Goal: Task Accomplishment & Management: Complete application form

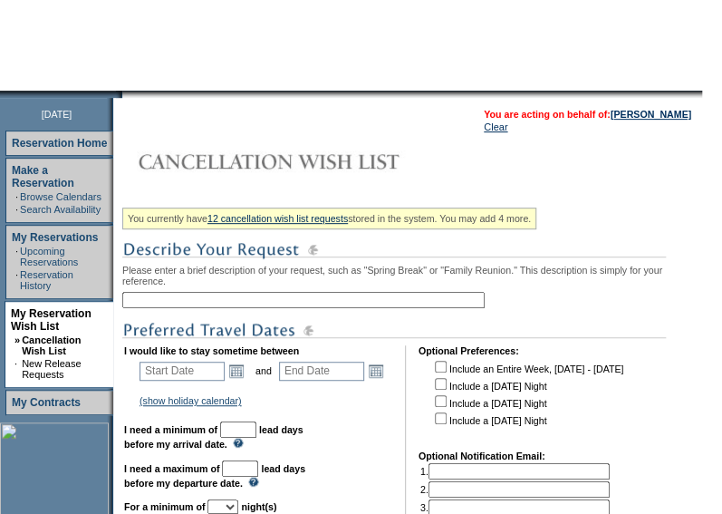
scroll to position [141, 0]
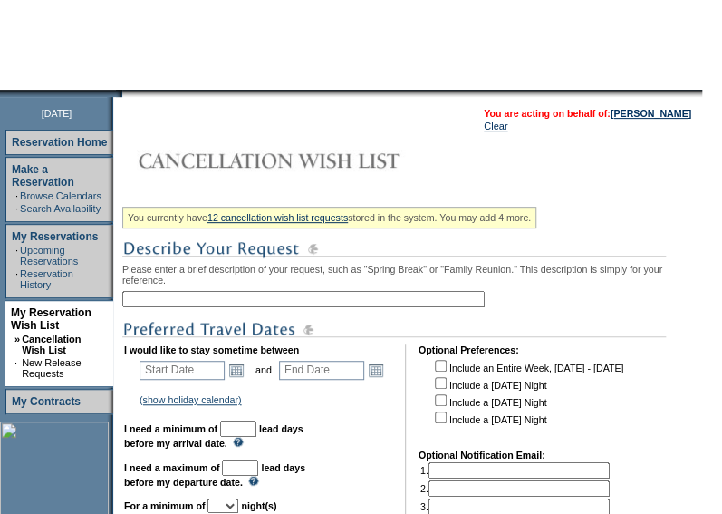
click at [174, 307] on input "text" at bounding box center [303, 299] width 362 height 16
click at [190, 334] on img at bounding box center [393, 329] width 543 height 23
click at [245, 378] on link "Open the calendar popup." at bounding box center [236, 370] width 20 height 20
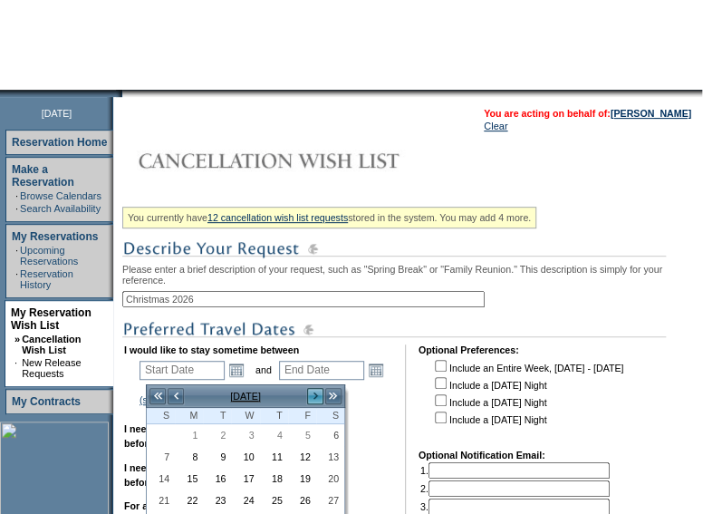
click at [310, 394] on link ">" at bounding box center [315, 396] width 18 height 18
click at [234, 301] on input "Christmas 2026" at bounding box center [303, 299] width 362 height 16
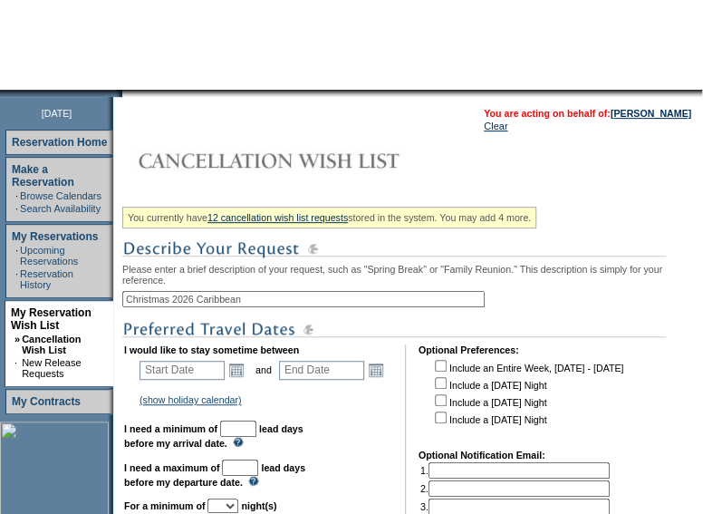
type input "Christmas 2026 Caribbean"
click at [241, 355] on b "I would like to stay sometime between" at bounding box center [211, 349] width 175 height 11
click at [243, 369] on link "Open the calendar popup." at bounding box center [236, 370] width 20 height 20
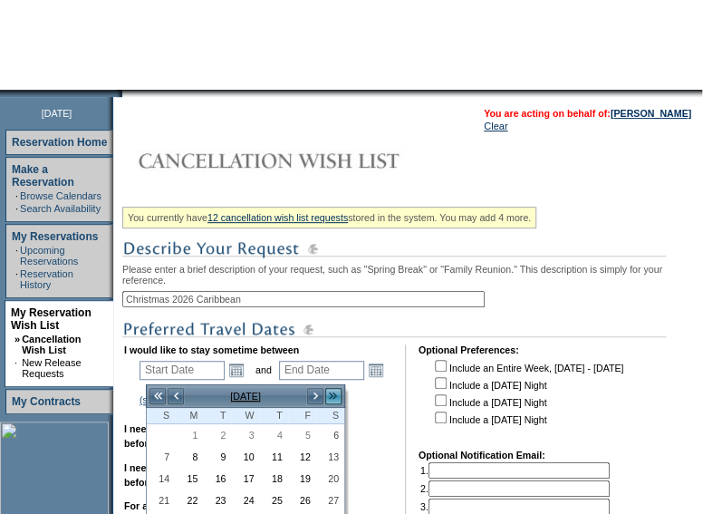
click at [339, 395] on link ">>" at bounding box center [333, 396] width 18 height 18
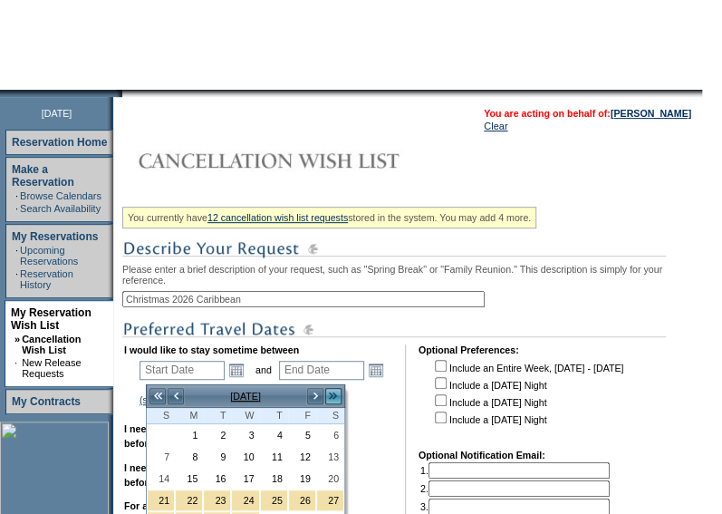
scroll to position [207, 0]
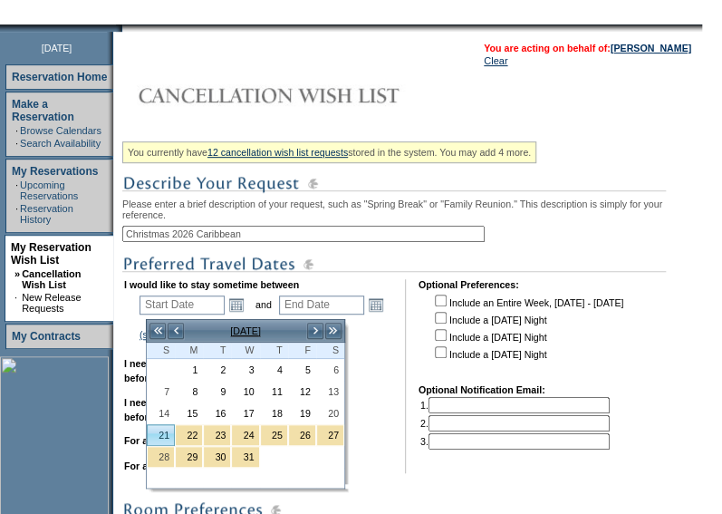
click at [167, 425] on link "21" at bounding box center [161, 435] width 26 height 20
type input "[DATE]"
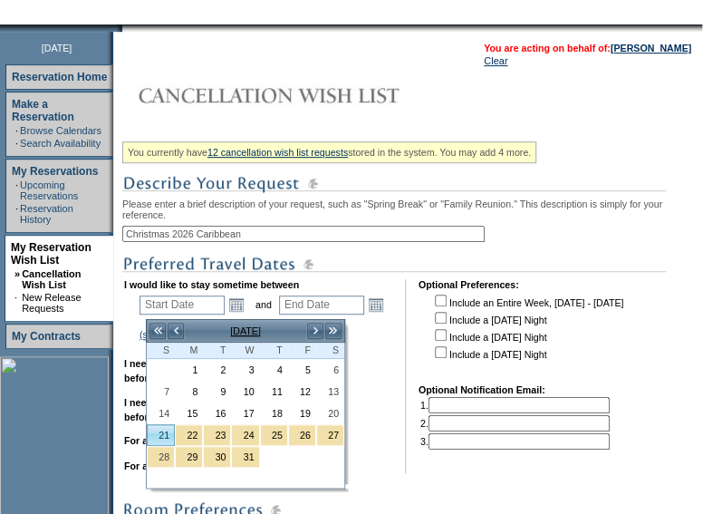
type input "111"
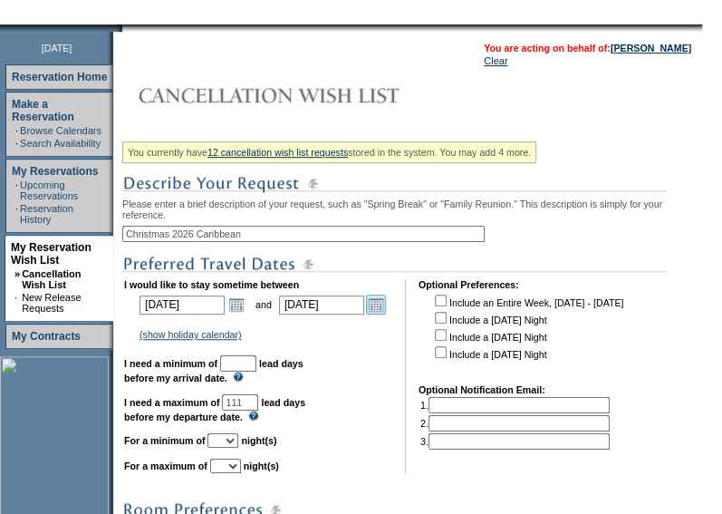
click at [386, 312] on link "Open the calendar popup." at bounding box center [376, 304] width 20 height 20
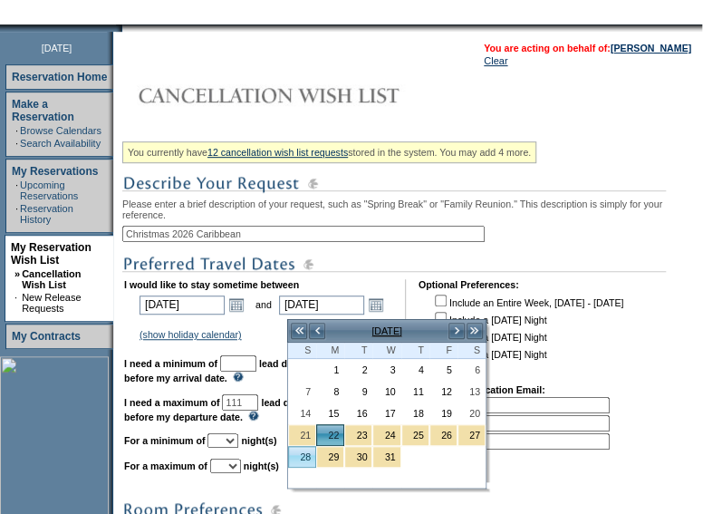
click at [306, 452] on link "28" at bounding box center [302, 457] width 26 height 20
type input "[DATE]"
type input "117"
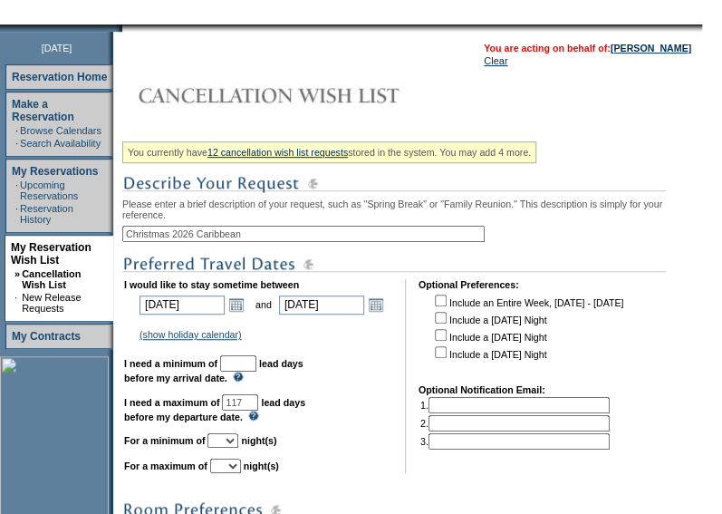
click at [256, 370] on input "text" at bounding box center [238, 363] width 36 height 16
type input "30"
click at [238, 447] on select "1 2 3 4 5 6 7 8 9 10 11 12 13 14" at bounding box center [222, 440] width 31 height 14
select select "6"
click at [229, 442] on select "1 2 3 4 5 6 7 8 9 10 11 12 13 14" at bounding box center [222, 440] width 31 height 14
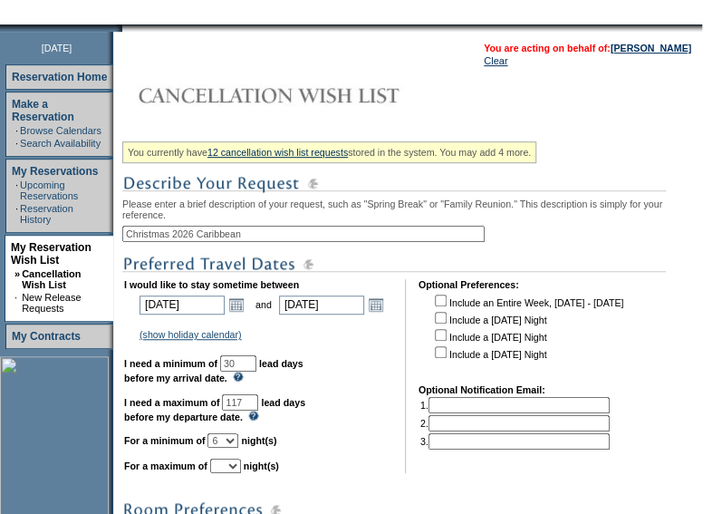
click at [241, 473] on select "1 2 3 4 5 6 7 8 9 10 11 12 13 14" at bounding box center [225, 465] width 31 height 14
select select "7"
click at [232, 467] on select "1 2 3 4 5 6 7 8 9 10 11 12 13 14" at bounding box center [225, 465] width 31 height 14
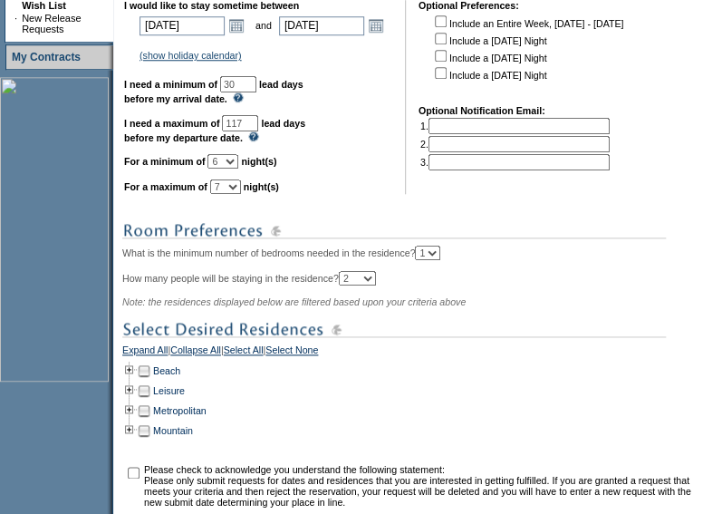
scroll to position [491, 0]
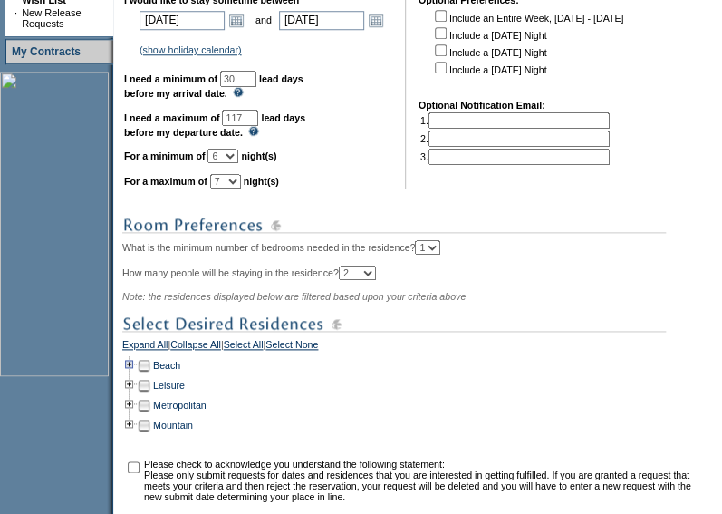
click at [134, 374] on td at bounding box center [129, 365] width 14 height 20
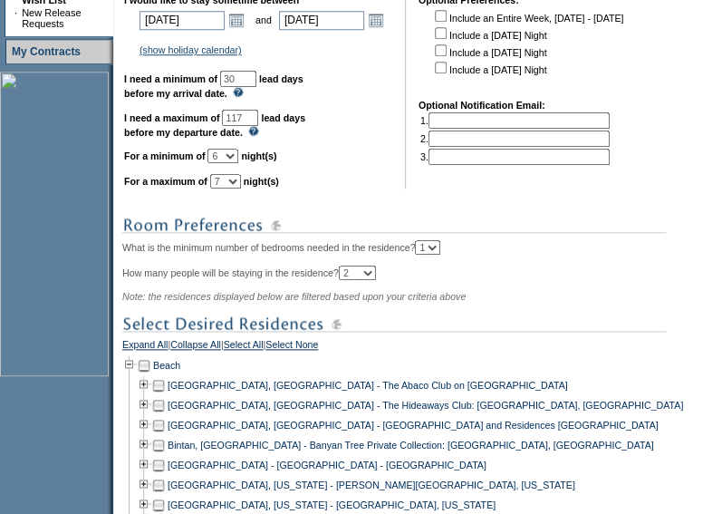
click at [166, 394] on td at bounding box center [158, 385] width 14 height 20
click at [166, 411] on td at bounding box center [158, 405] width 14 height 20
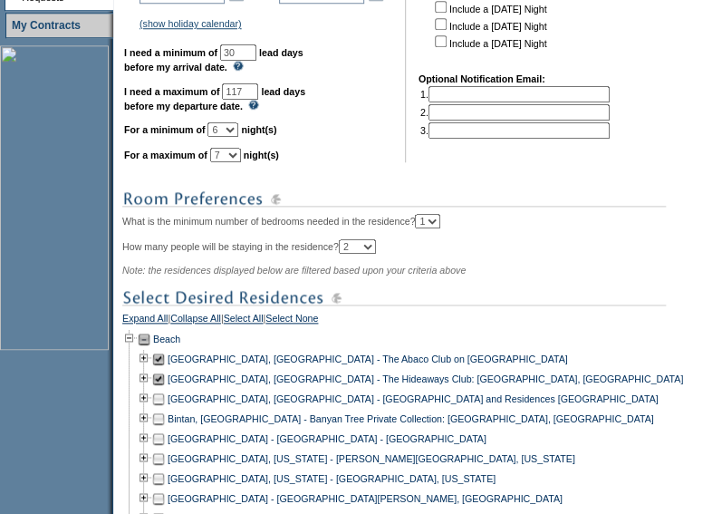
scroll to position [518, 0]
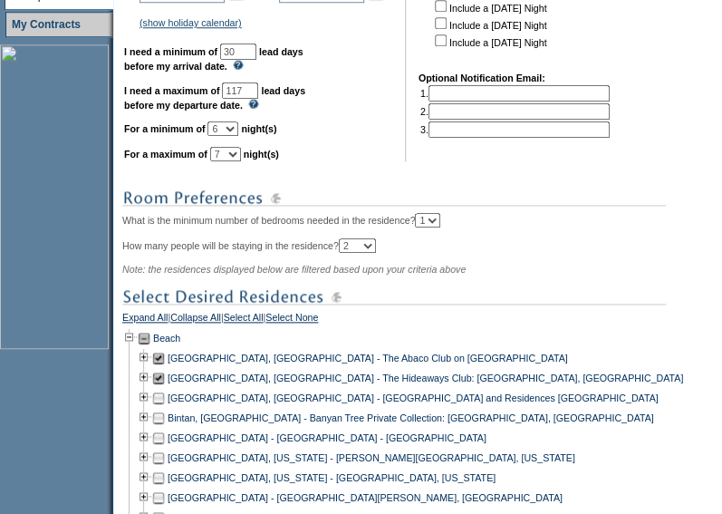
click at [163, 388] on td at bounding box center [158, 378] width 14 height 20
click at [165, 405] on td at bounding box center [158, 398] width 14 height 20
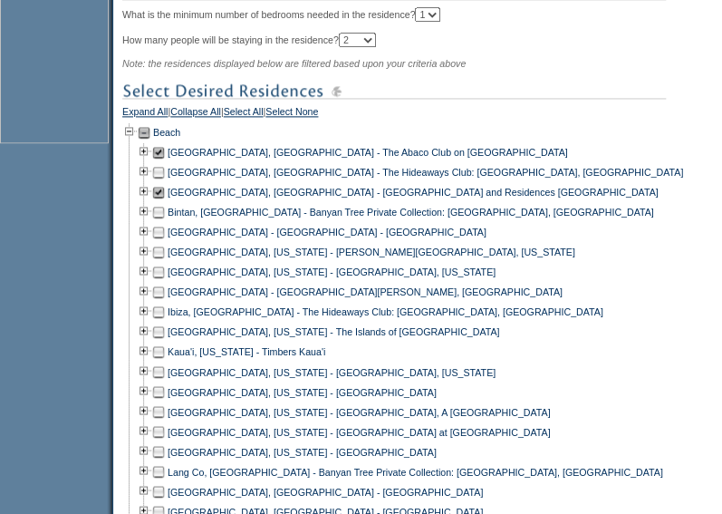
scroll to position [725, 0]
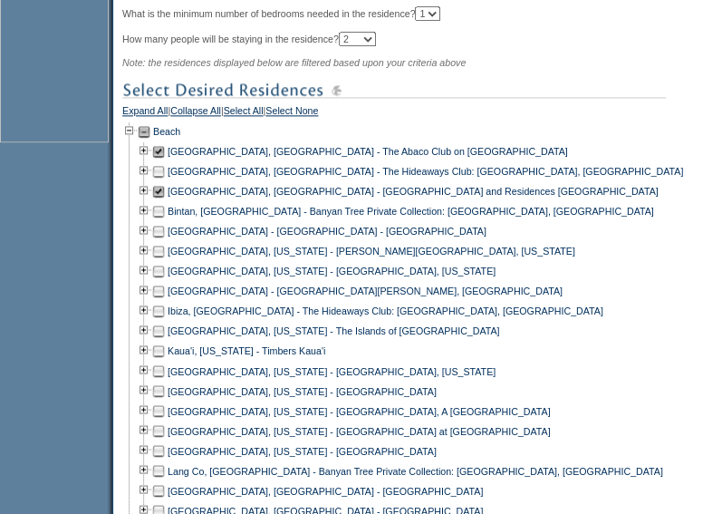
click at [166, 301] on td at bounding box center [158, 291] width 14 height 20
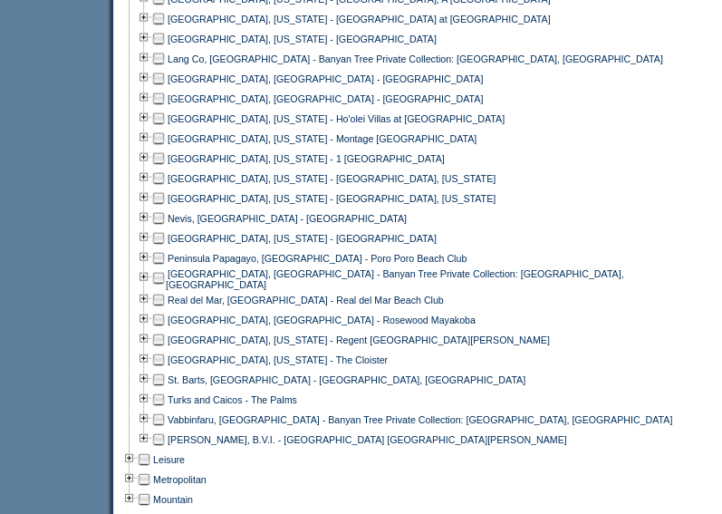
scroll to position [1137, 0]
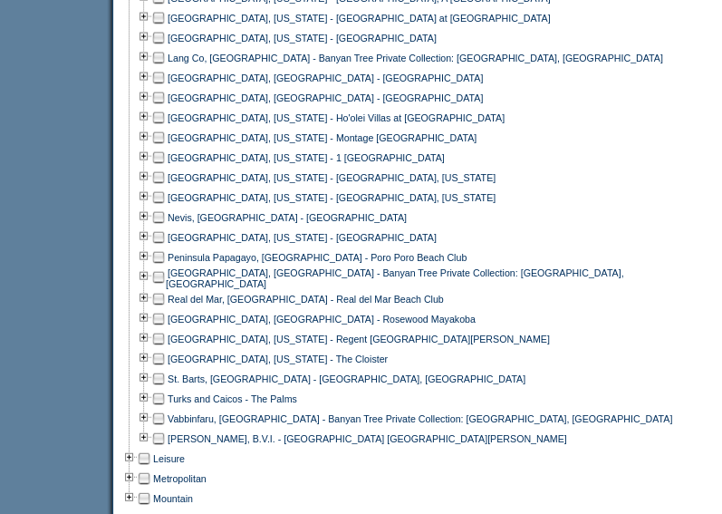
click at [164, 401] on td at bounding box center [158, 399] width 14 height 20
click at [166, 443] on td at bounding box center [158, 438] width 14 height 20
click at [613, 287] on div "[GEOGRAPHIC_DATA], [GEOGRAPHIC_DATA] - Banyan Tree Private Collection: [GEOGRAP…" at bounding box center [409, 278] width 575 height 22
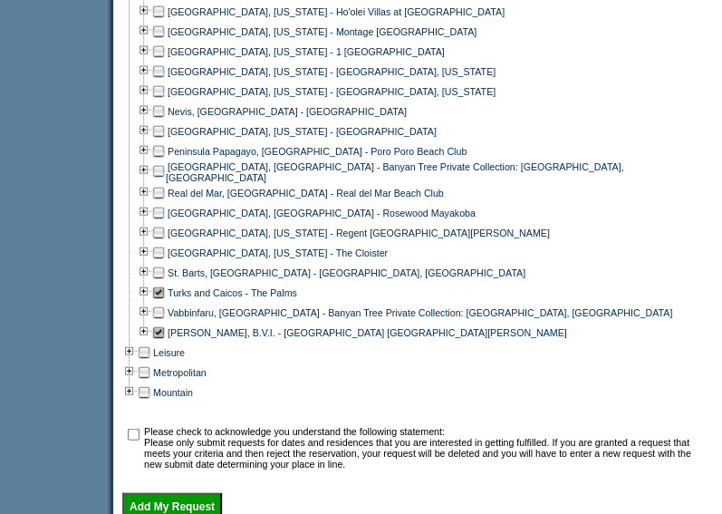
scroll to position [1249, 0]
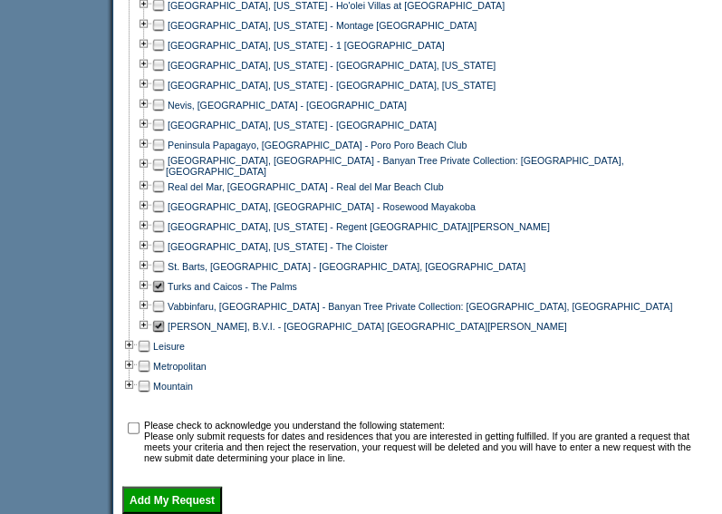
click at [137, 434] on input "checkbox" at bounding box center [134, 428] width 12 height 12
checkbox input "true"
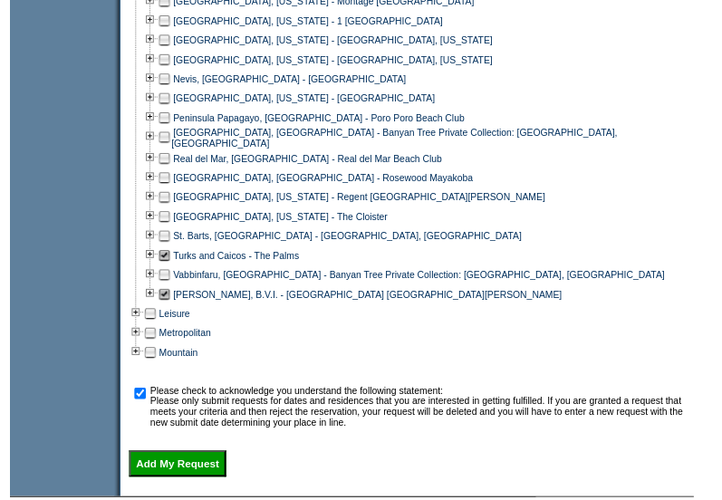
scroll to position [1274, 0]
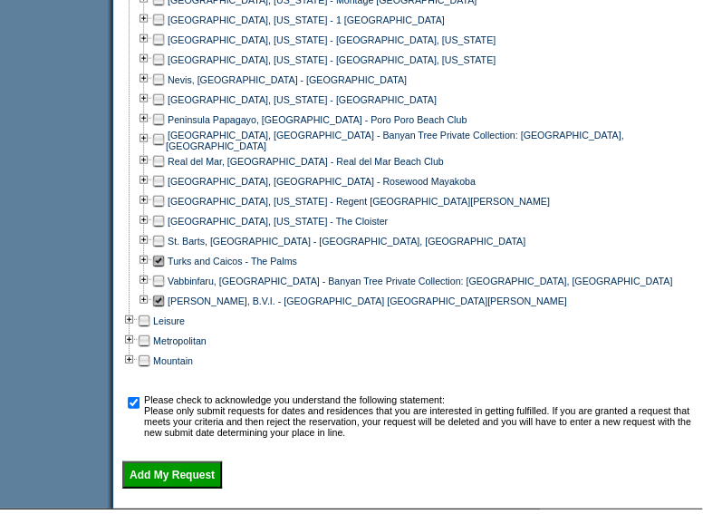
click at [163, 479] on input "Add My Request" at bounding box center [172, 474] width 100 height 27
